Goal: Participate in discussion: Engage in conversation with other users on a specific topic

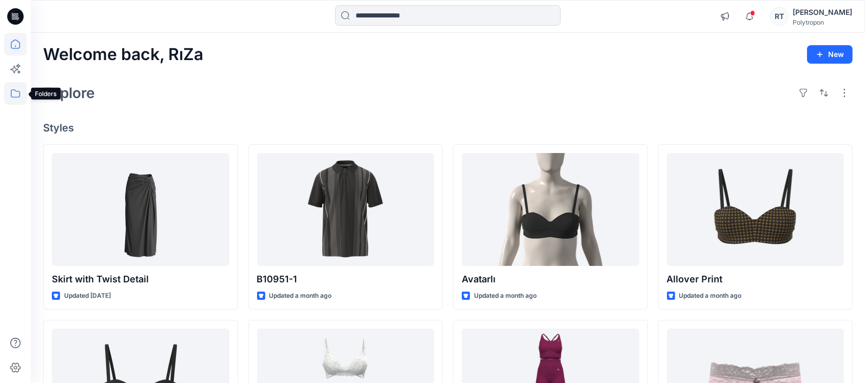
click at [14, 89] on icon at bounding box center [15, 93] width 9 height 8
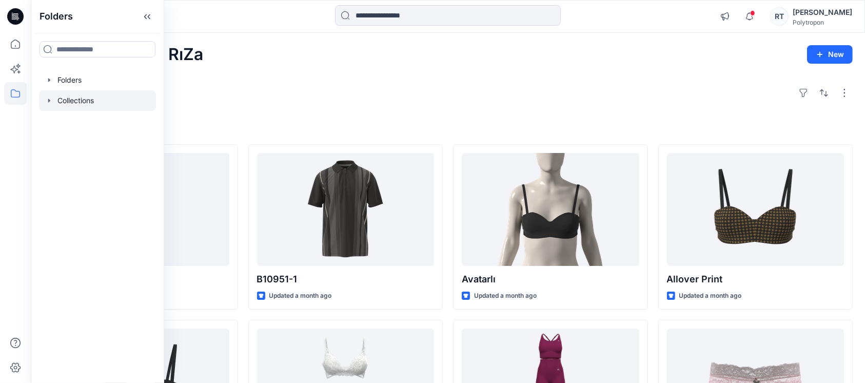
click at [67, 98] on div at bounding box center [97, 100] width 117 height 21
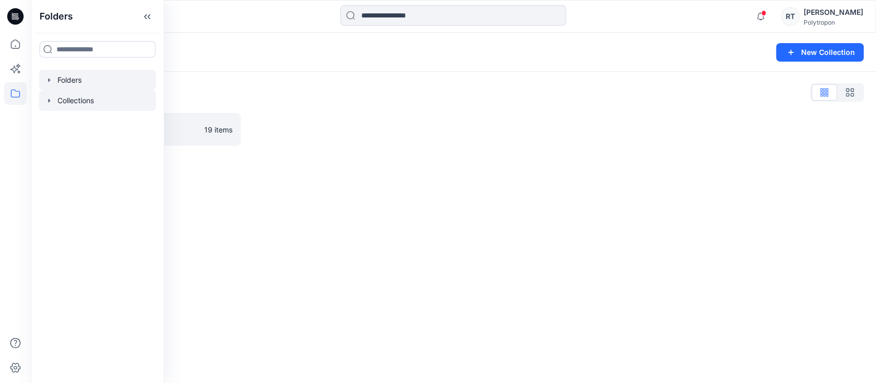
click at [82, 83] on div at bounding box center [97, 80] width 117 height 21
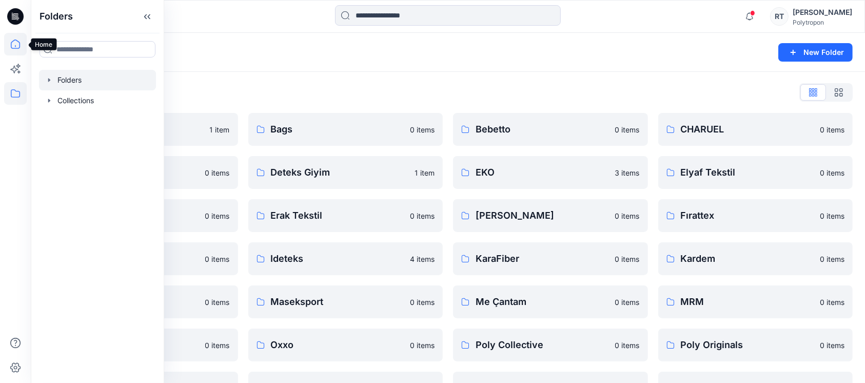
click at [12, 44] on icon at bounding box center [15, 44] width 23 height 23
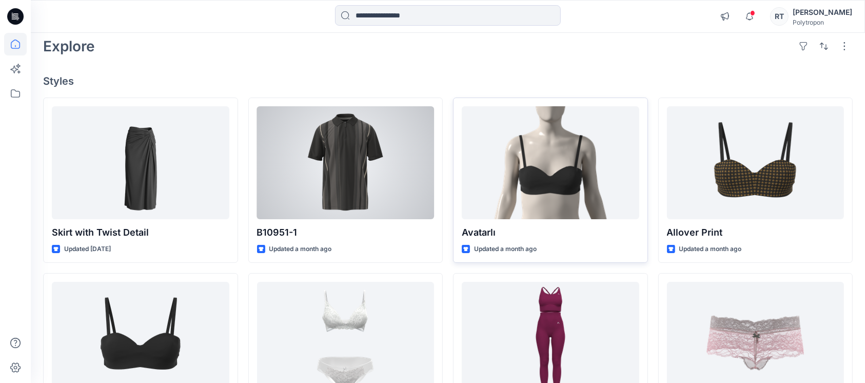
scroll to position [68, 0]
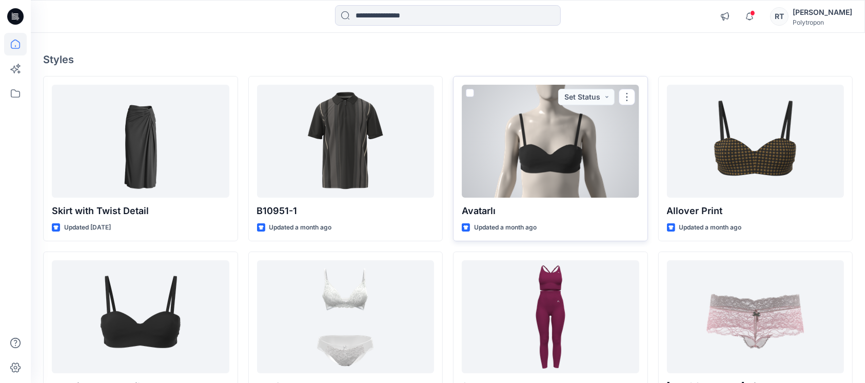
click at [520, 145] on div at bounding box center [550, 141] width 177 height 113
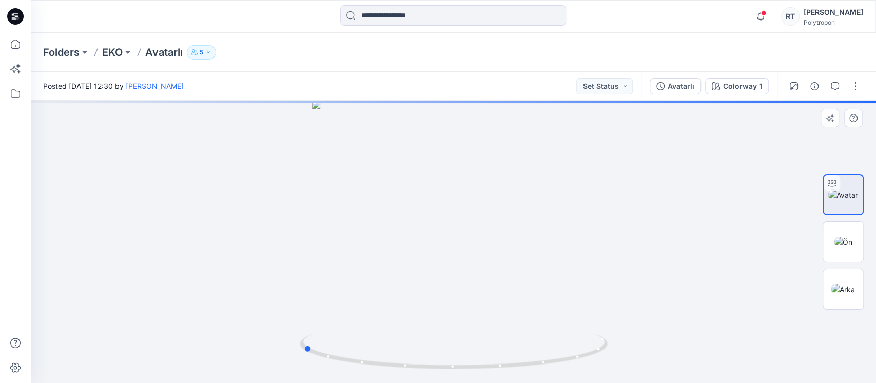
drag, startPoint x: 634, startPoint y: 316, endPoint x: 485, endPoint y: 312, distance: 149.3
click at [485, 312] on div at bounding box center [453, 242] width 845 height 282
drag, startPoint x: 476, startPoint y: 225, endPoint x: 434, endPoint y: 84, distance: 147.1
click at [434, 87] on div "Posted Tuesday, July 22, 2025 12:30 by öZlem Demir Set Status Avatarlı Colorway…" at bounding box center [453, 227] width 845 height 311
drag, startPoint x: 472, startPoint y: 230, endPoint x: 415, endPoint y: 109, distance: 134.2
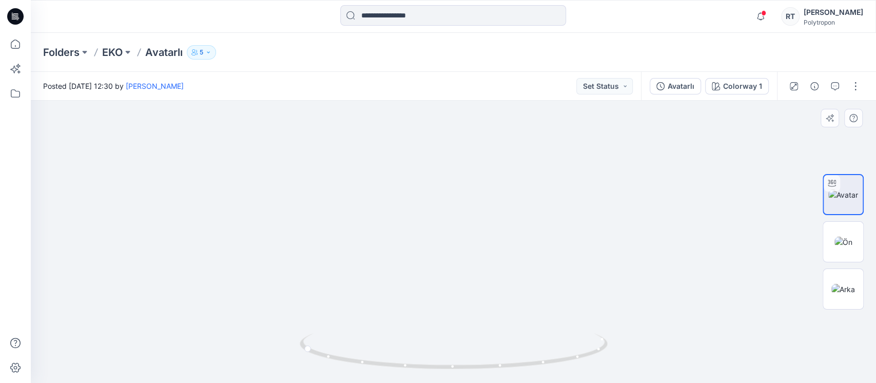
drag, startPoint x: 357, startPoint y: 249, endPoint x: 480, endPoint y: 260, distance: 124.1
click at [846, 240] on img at bounding box center [843, 241] width 18 height 11
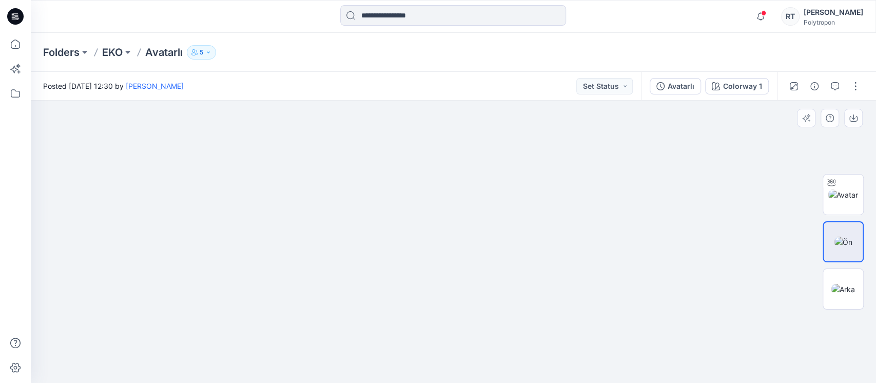
drag, startPoint x: 450, startPoint y: 279, endPoint x: 388, endPoint y: 146, distance: 146.6
click at [388, 146] on img at bounding box center [452, 160] width 321 height 444
click at [852, 290] on img at bounding box center [843, 289] width 24 height 11
drag, startPoint x: 437, startPoint y: 224, endPoint x: 429, endPoint y: 167, distance: 58.0
click at [429, 167] on img at bounding box center [453, 175] width 300 height 414
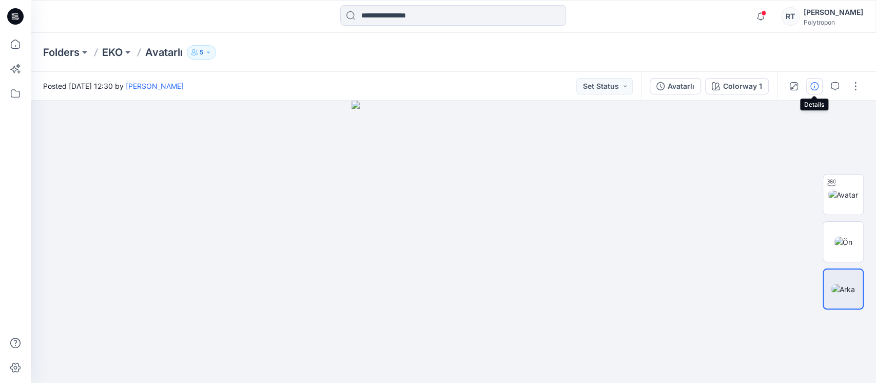
click at [815, 85] on icon "button" at bounding box center [814, 86] width 8 height 8
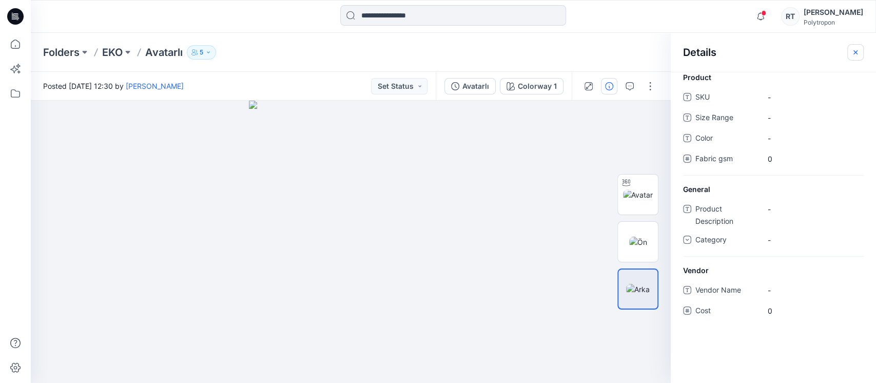
click at [852, 48] on icon "button" at bounding box center [855, 52] width 8 height 8
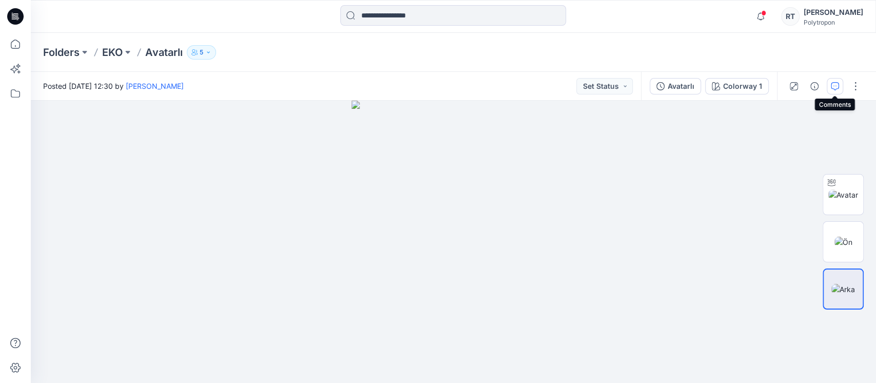
click at [839, 81] on button "button" at bounding box center [834, 86] width 16 height 16
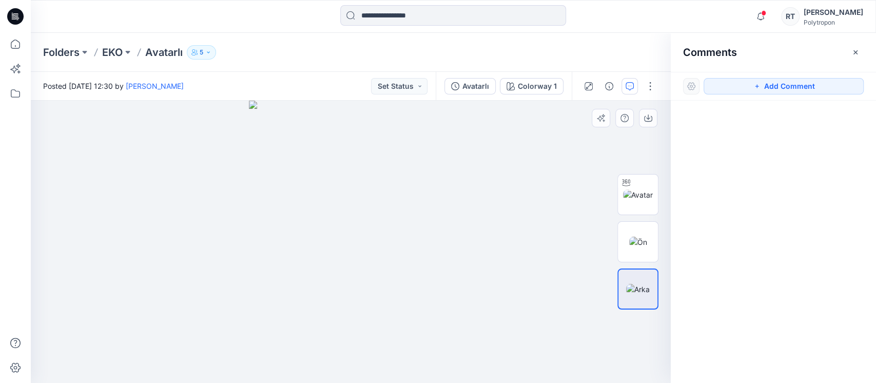
click at [400, 192] on img at bounding box center [351, 242] width 204 height 282
click at [717, 87] on button "Add Comment" at bounding box center [783, 86] width 160 height 16
click at [411, 200] on div "1" at bounding box center [351, 242] width 640 height 282
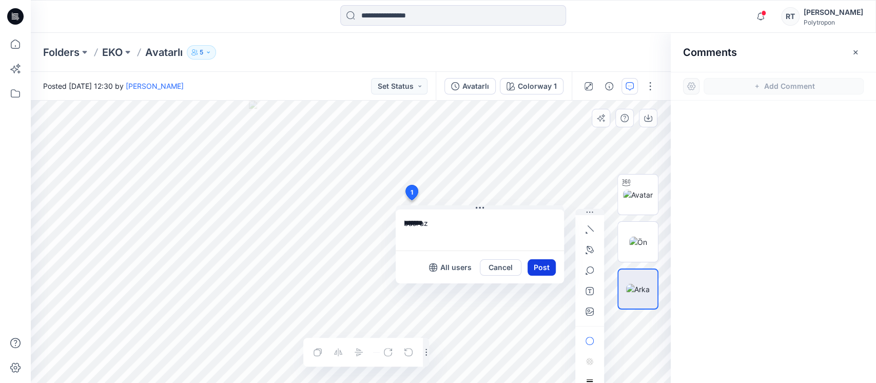
type textarea "*******"
click at [543, 268] on button "Post" at bounding box center [541, 267] width 28 height 16
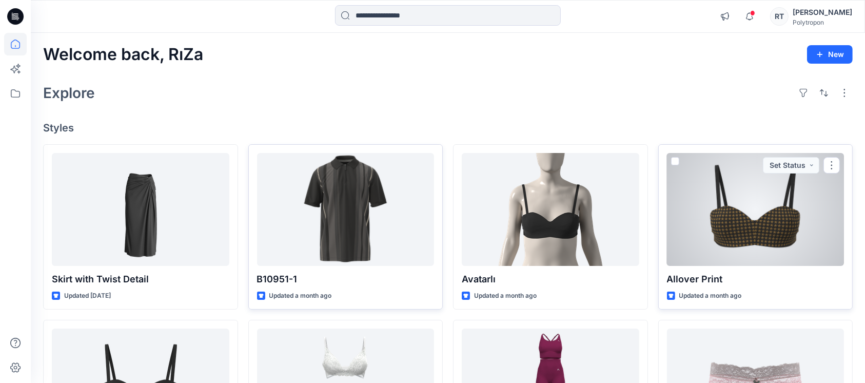
click at [751, 221] on div at bounding box center [755, 209] width 177 height 113
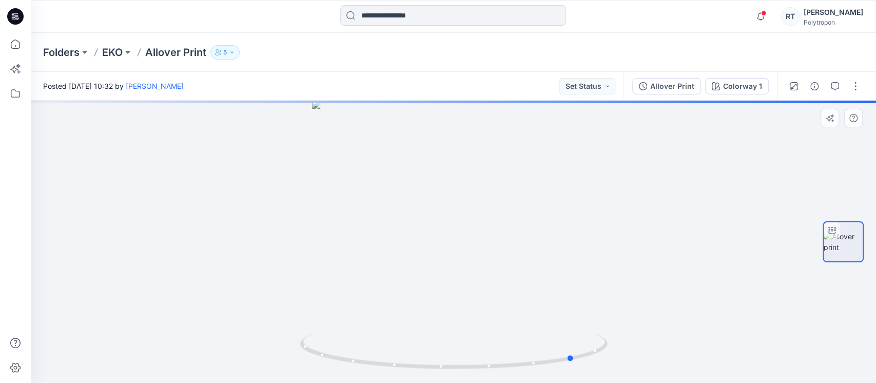
drag, startPoint x: 529, startPoint y: 315, endPoint x: 354, endPoint y: 295, distance: 176.0
click at [354, 295] on div at bounding box center [453, 242] width 845 height 282
drag, startPoint x: 526, startPoint y: 319, endPoint x: 415, endPoint y: 330, distance: 110.9
click at [415, 330] on div at bounding box center [453, 242] width 845 height 282
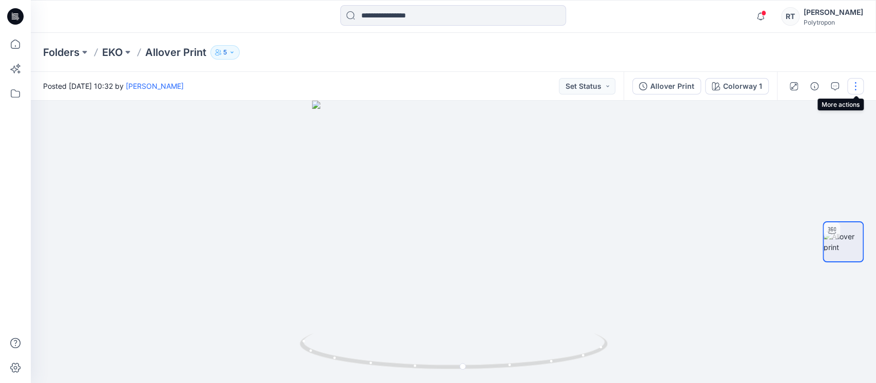
click at [854, 85] on button "button" at bounding box center [855, 86] width 16 height 16
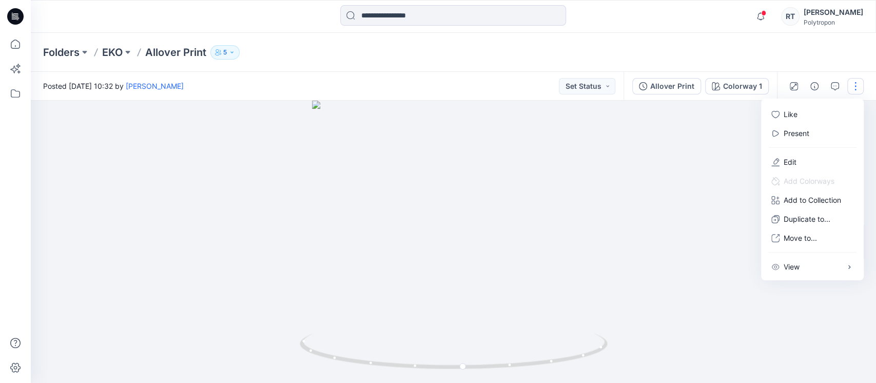
click at [854, 85] on button "button" at bounding box center [855, 86] width 16 height 16
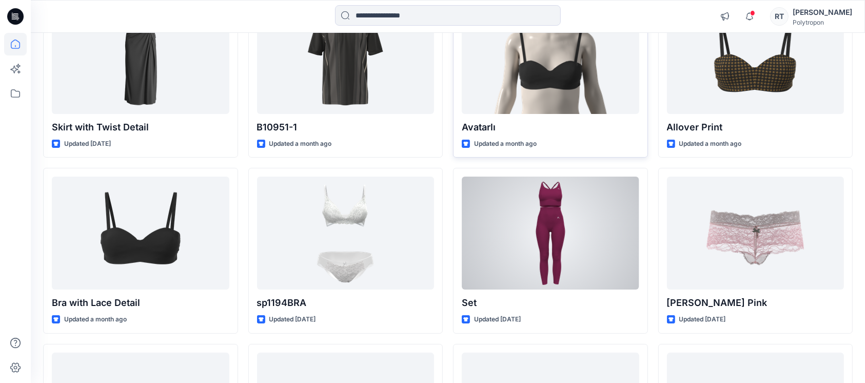
scroll to position [68, 0]
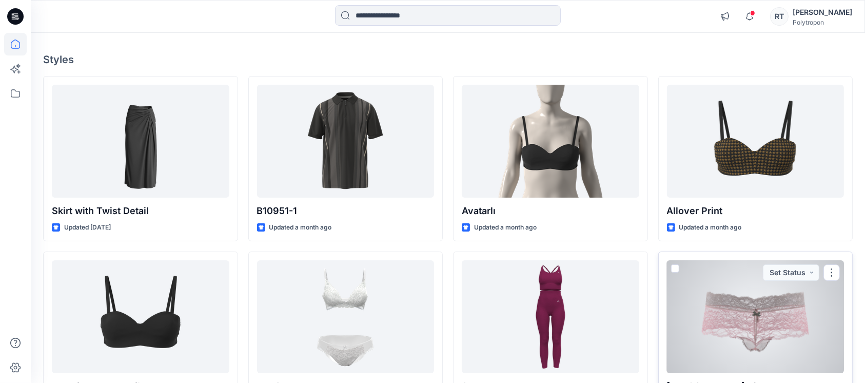
click at [735, 313] on div at bounding box center [755, 316] width 177 height 113
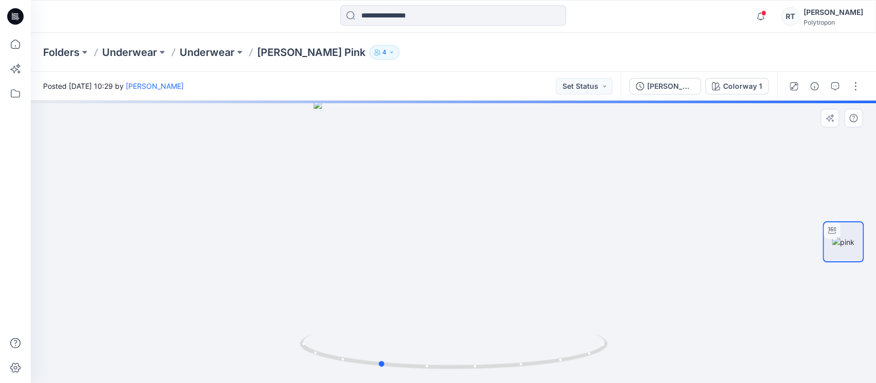
drag, startPoint x: 548, startPoint y: 272, endPoint x: 480, endPoint y: 243, distance: 73.8
click at [480, 243] on div at bounding box center [453, 242] width 845 height 282
drag, startPoint x: 467, startPoint y: 204, endPoint x: 462, endPoint y: 272, distance: 67.9
click at [461, 272] on img at bounding box center [446, 89] width 1017 height 586
drag, startPoint x: 509, startPoint y: 270, endPoint x: 405, endPoint y: 280, distance: 104.6
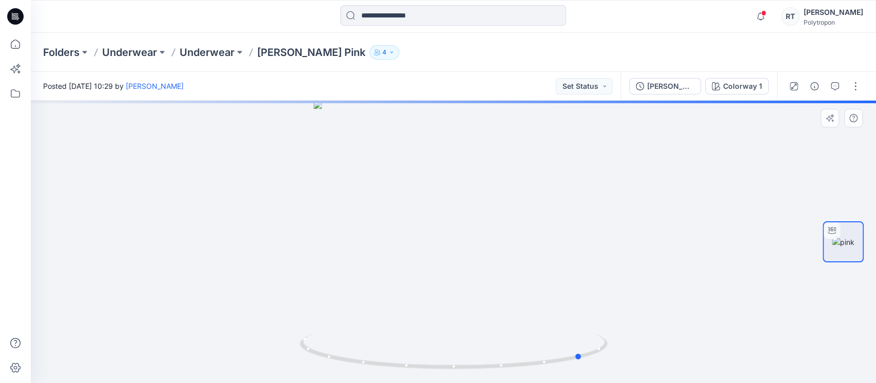
click at [405, 280] on div at bounding box center [453, 242] width 845 height 282
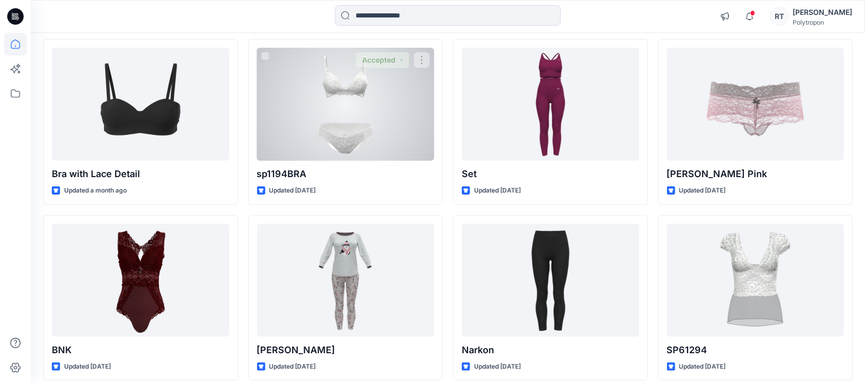
scroll to position [122, 0]
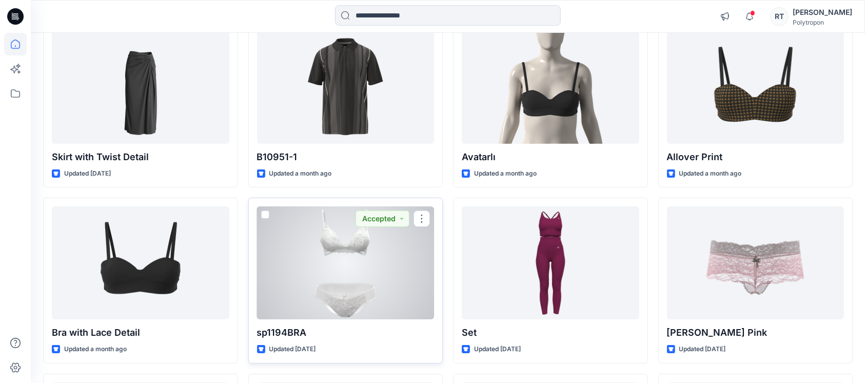
click at [359, 260] on div at bounding box center [345, 262] width 177 height 113
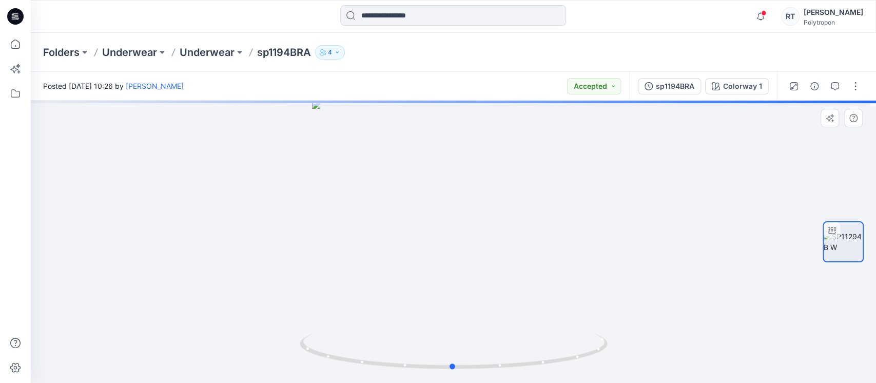
drag, startPoint x: 494, startPoint y: 304, endPoint x: 187, endPoint y: 271, distance: 308.4
click at [187, 271] on div at bounding box center [453, 242] width 845 height 282
drag, startPoint x: 484, startPoint y: 159, endPoint x: 482, endPoint y: 289, distance: 130.8
click at [478, 292] on img at bounding box center [453, 146] width 826 height 474
